Goal: Find specific page/section: Find specific page/section

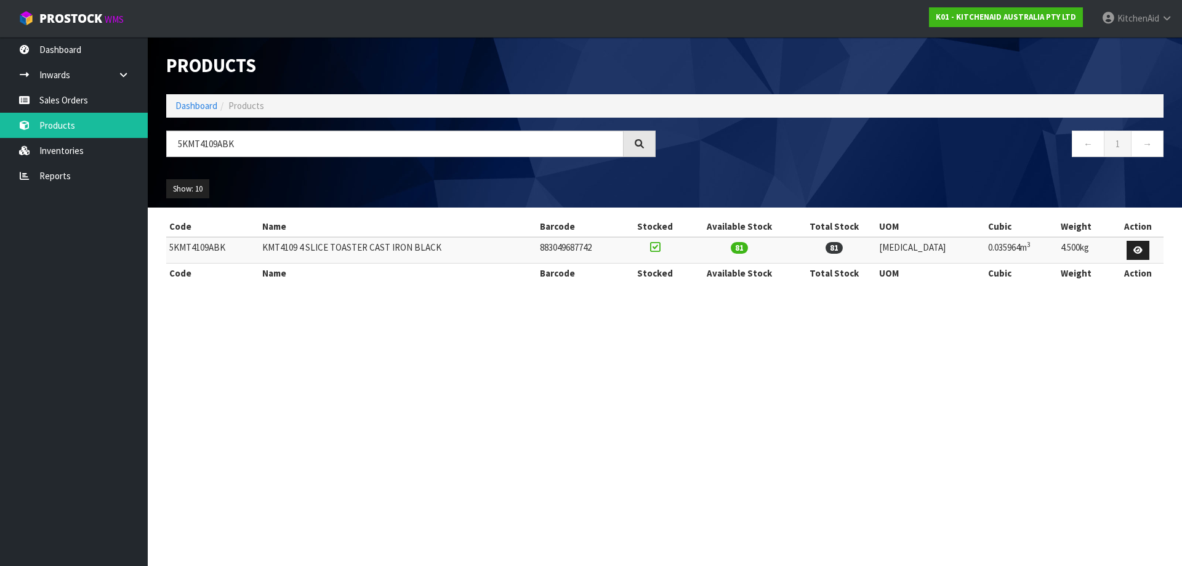
drag, startPoint x: 0, startPoint y: 0, endPoint x: 281, endPoint y: 138, distance: 313.0
click at [281, 138] on input "5KMT4109ABK" at bounding box center [394, 143] width 457 height 26
type input "5"
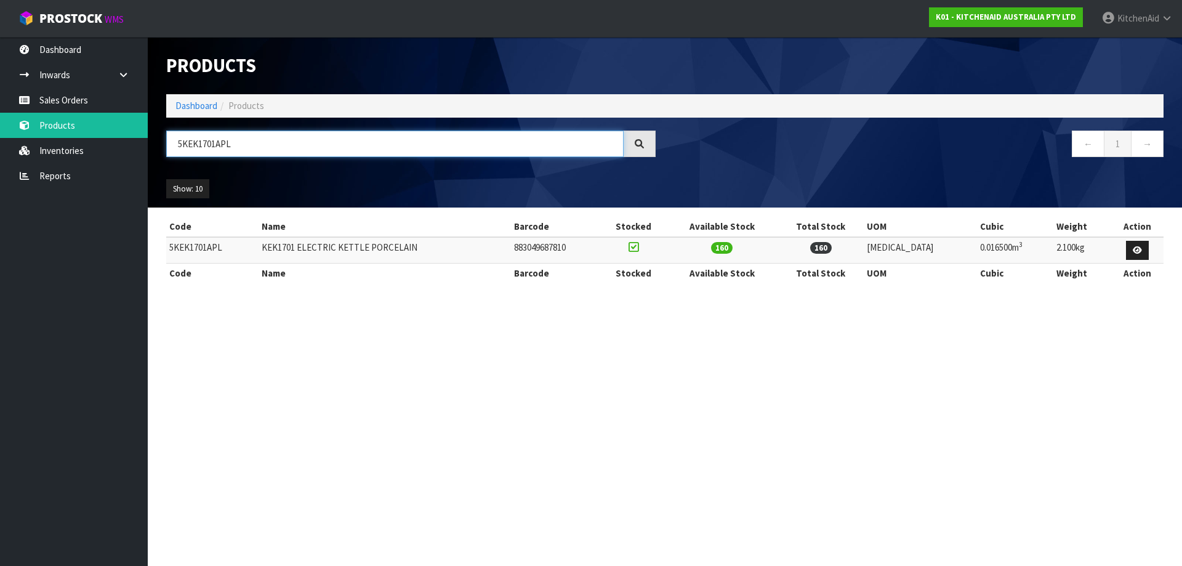
click at [210, 142] on input "5KEK1701APL" at bounding box center [394, 143] width 457 height 26
paste input "AC"
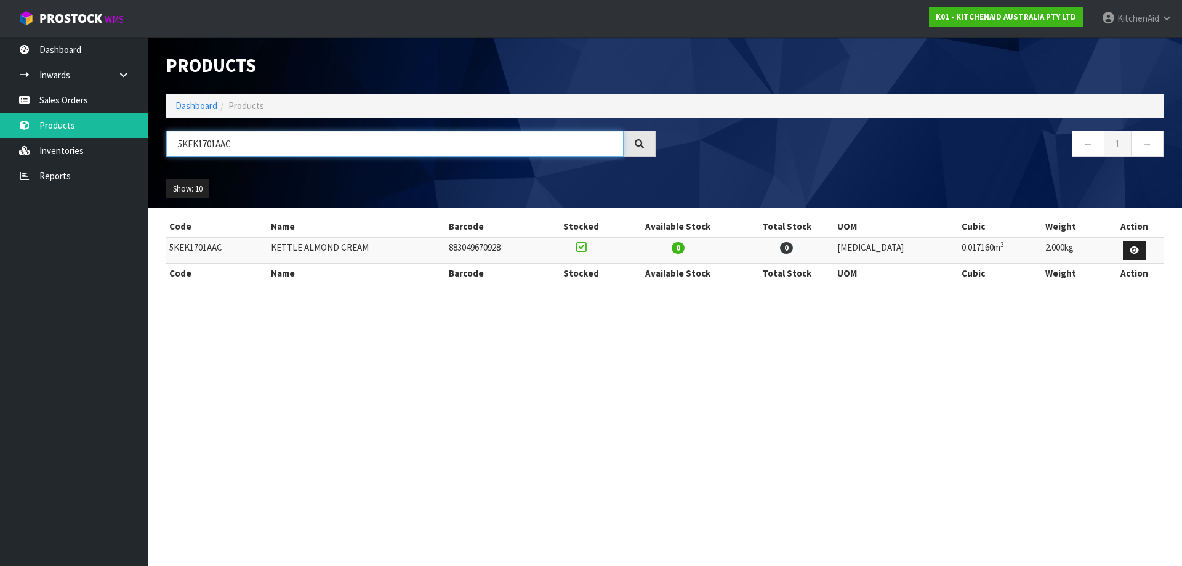
click at [204, 148] on input "5KEK1701AAC" at bounding box center [394, 143] width 457 height 26
paste input "SM70SHXAPP"
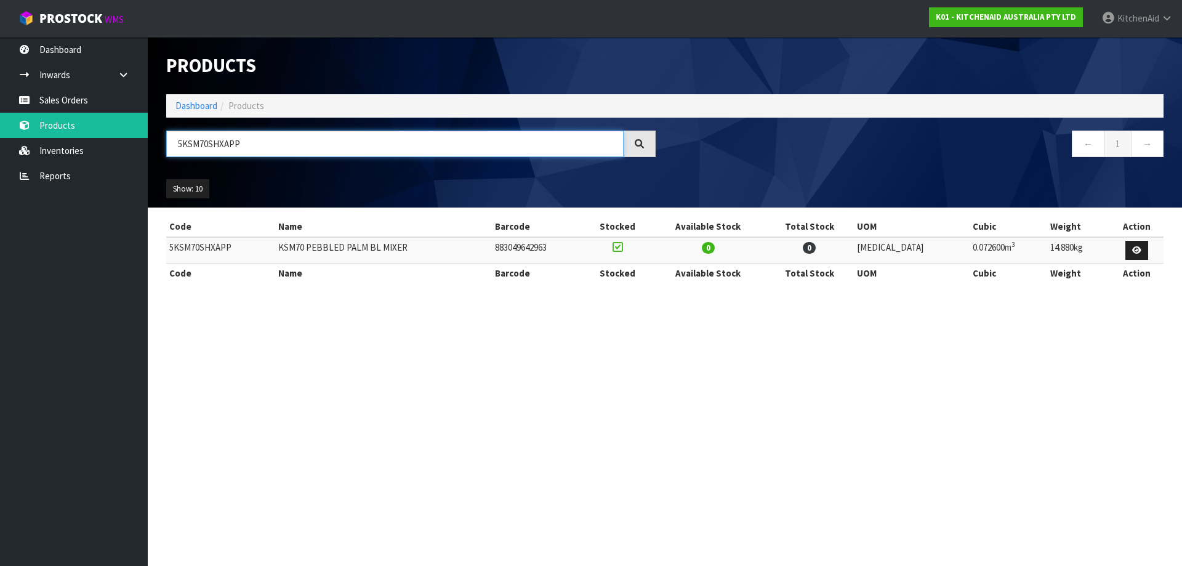
click at [195, 144] on input "5KSM70SHXAPP" at bounding box center [394, 143] width 457 height 26
paste input "45AWH"
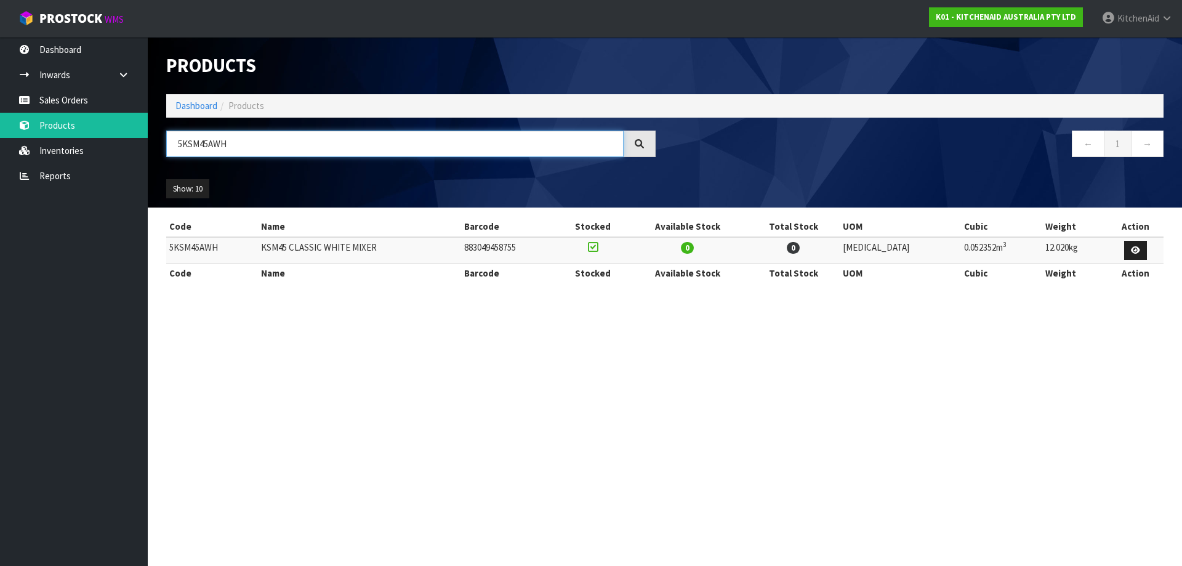
click at [201, 146] on input "5KSM45AWH" at bounding box center [394, 143] width 457 height 26
paste input "EK1701APL"
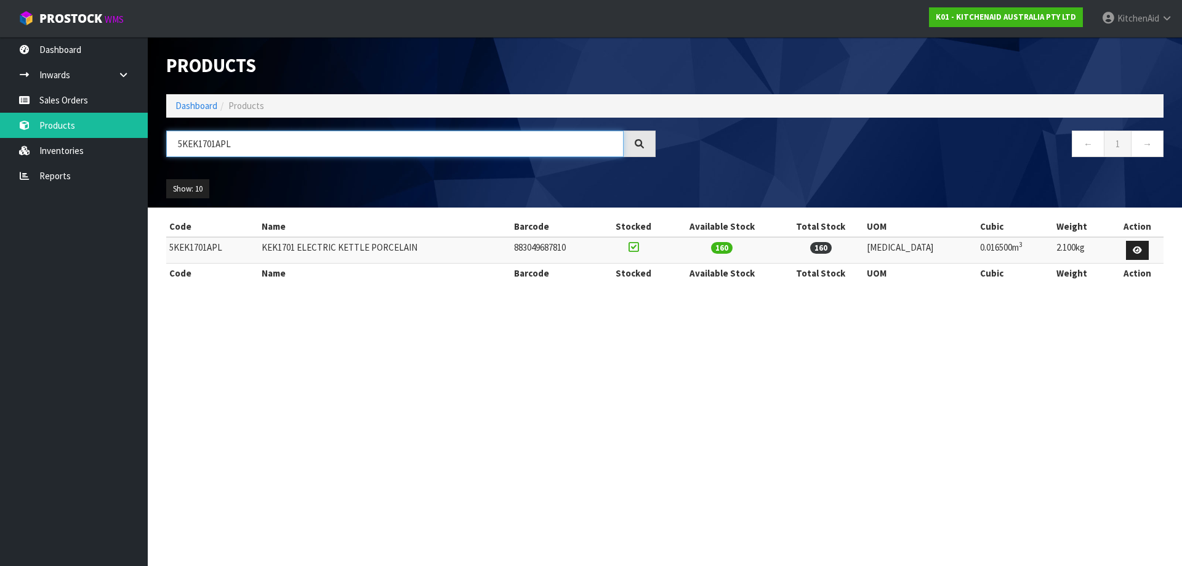
click at [185, 145] on input "5KEK1701APL" at bounding box center [394, 143] width 457 height 26
paste input "ER"
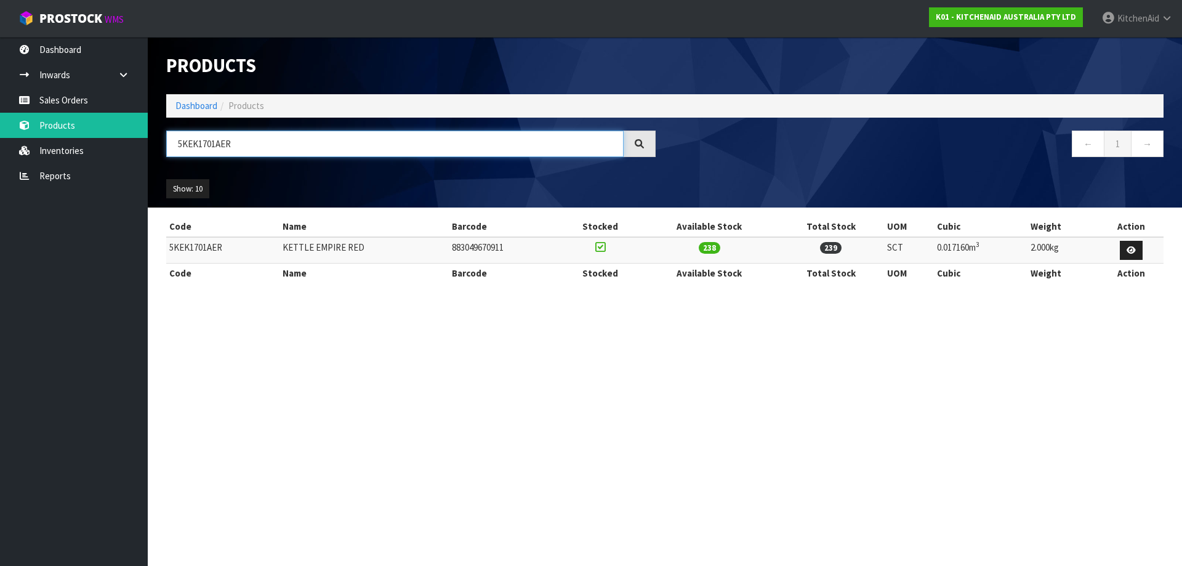
click at [191, 142] on input "5KEK1701AER" at bounding box center [394, 143] width 457 height 26
paste input "PL"
click at [191, 142] on input "5KEK1701APL" at bounding box center [394, 143] width 457 height 26
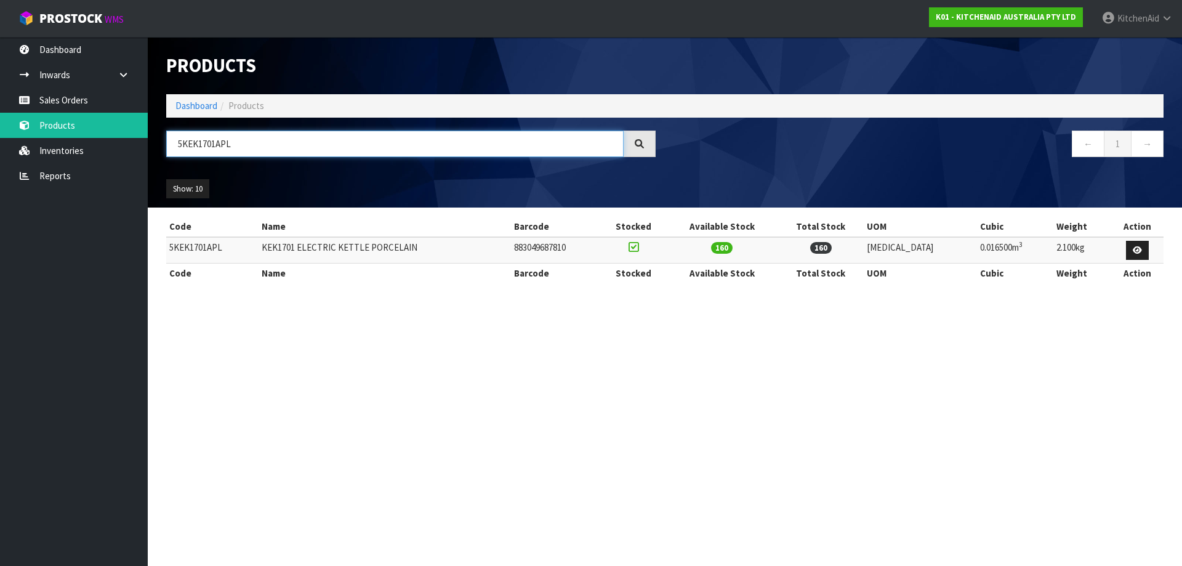
click at [209, 146] on input "5KEK1701APL" at bounding box center [394, 143] width 457 height 26
paste input "MT4109"
click at [457, 144] on input "5KMT4109APL" at bounding box center [394, 143] width 457 height 26
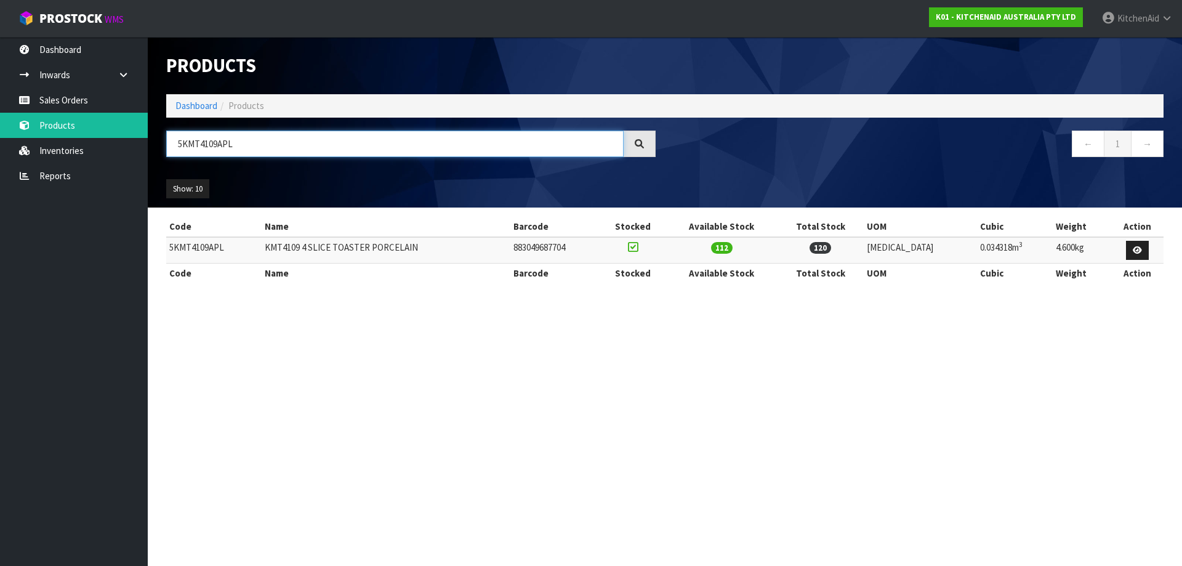
paste input "BM"
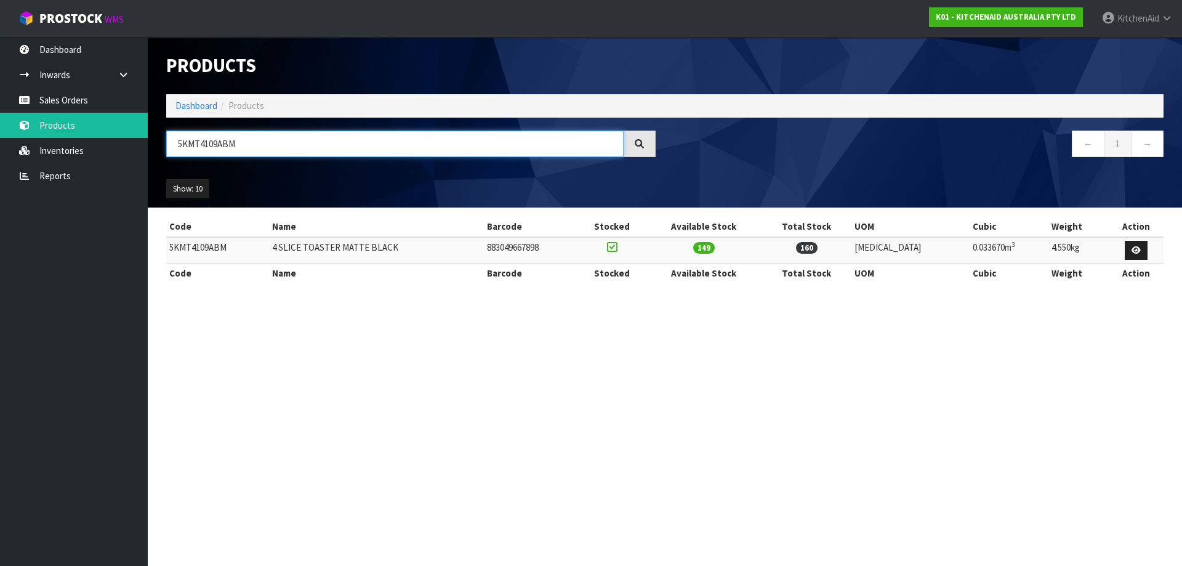
click at [207, 144] on input "5KMT4109ABM" at bounding box center [394, 143] width 457 height 26
paste input "SM195PSABE"
click at [194, 143] on input "5KSM195PSABE" at bounding box center [394, 143] width 457 height 26
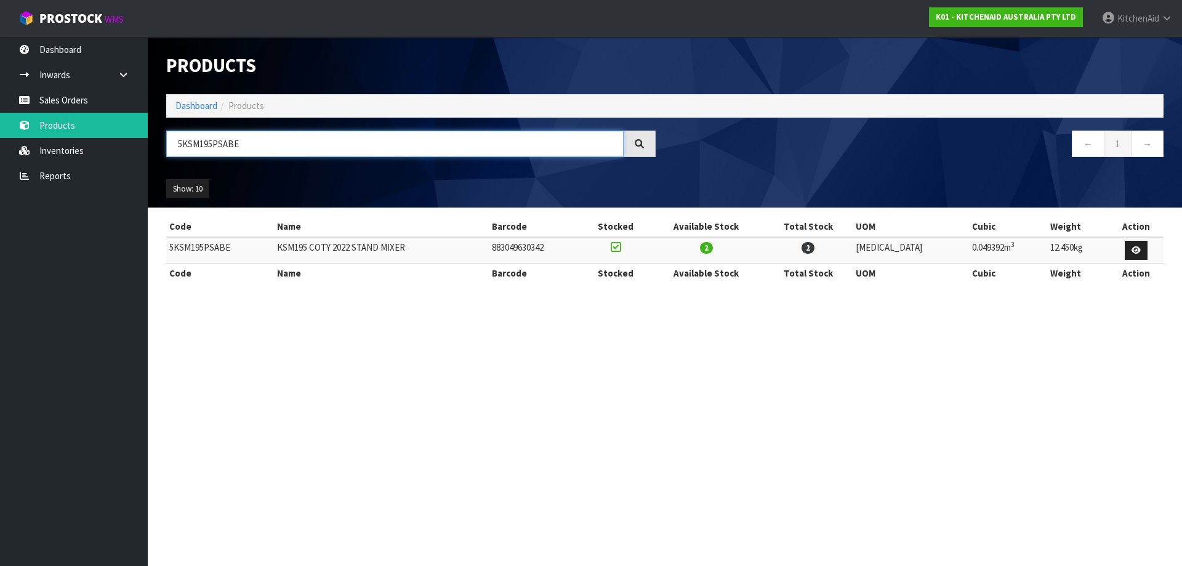
paste input "MT4109ABM"
click at [222, 147] on input "5KMT4109ABM" at bounding box center [394, 143] width 457 height 26
paste input "SMTHPS"
click at [222, 147] on input "5KSMTHPS" at bounding box center [394, 143] width 457 height 26
click at [183, 150] on input "5KSMTHPS" at bounding box center [394, 143] width 457 height 26
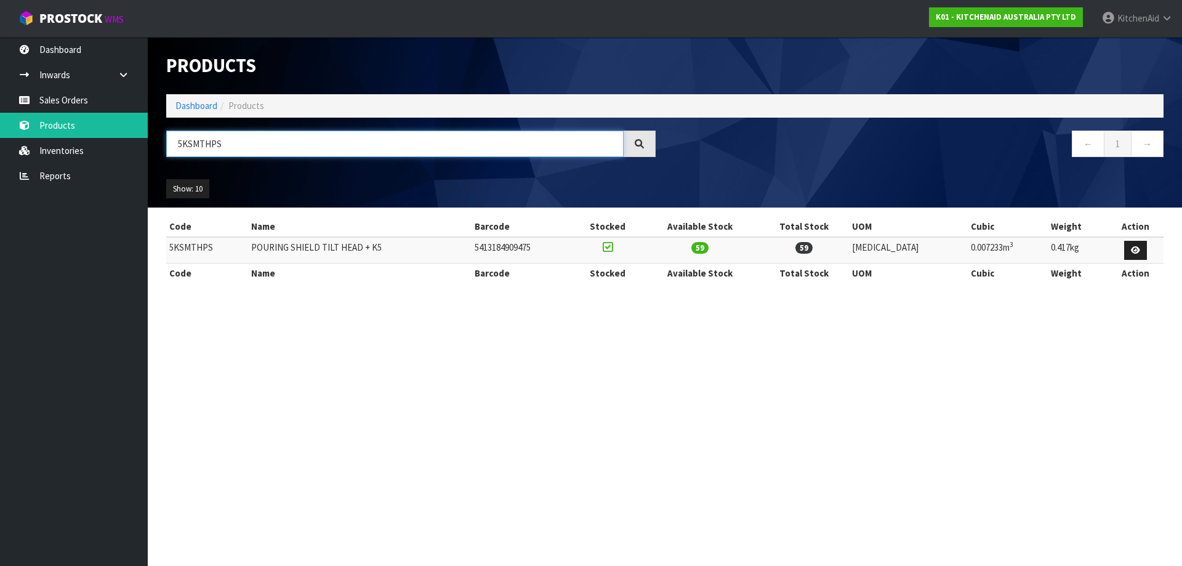
paste input "MT4109ABM"
click at [183, 150] on input "5KMT4109ABM" at bounding box center [394, 143] width 457 height 26
type input "5KMT4109ABM"
